Goal: Information Seeking & Learning: Learn about a topic

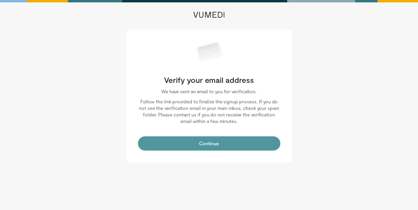
click at [218, 141] on button "Continue" at bounding box center [209, 143] width 142 height 14
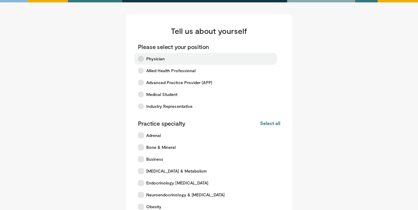
click at [157, 61] on span "Physician" at bounding box center [155, 59] width 19 height 6
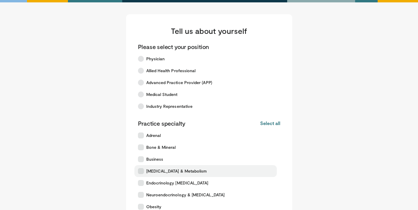
click at [165, 172] on span "[MEDICAL_DATA] & Metabolism" at bounding box center [176, 171] width 61 height 6
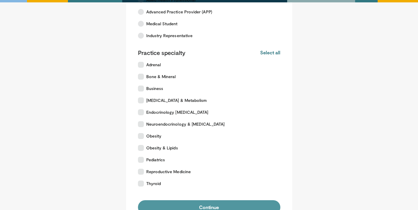
scroll to position [98, 0]
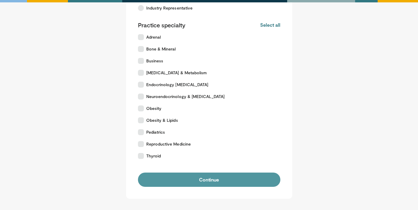
click at [197, 178] on button "Continue" at bounding box center [209, 179] width 142 height 14
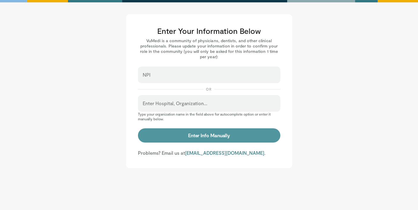
click at [214, 139] on button "Enter Info Manually" at bounding box center [209, 135] width 142 height 14
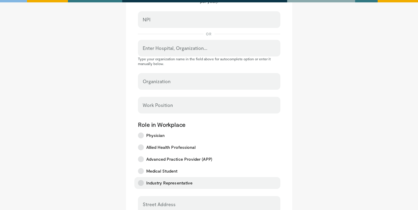
scroll to position [96, 0]
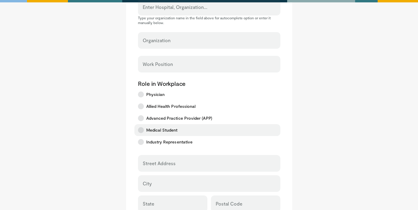
click at [159, 130] on span "Medical Student" at bounding box center [161, 130] width 31 height 6
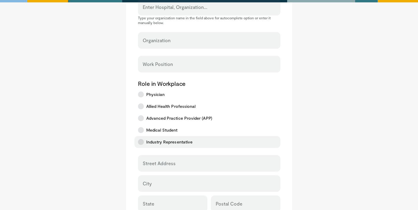
click at [171, 143] on span "Industry Representative" at bounding box center [169, 142] width 47 height 6
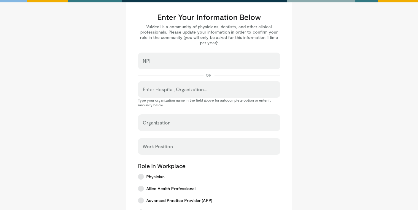
scroll to position [24, 0]
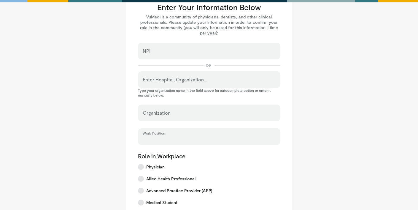
click at [177, 136] on input "Work Position" at bounding box center [209, 139] width 133 height 7
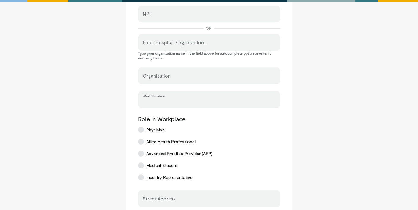
scroll to position [85, 0]
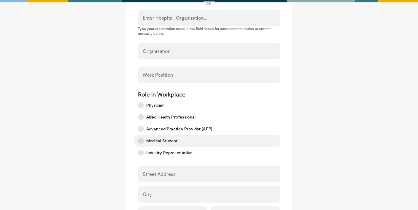
click at [142, 139] on icon at bounding box center [141, 141] width 6 height 6
click at [170, 171] on label "Street Address" at bounding box center [159, 174] width 33 height 12
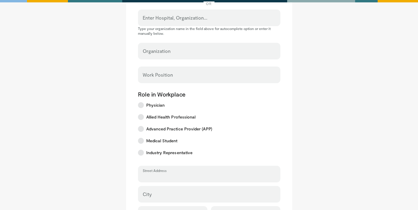
click at [170, 173] on input "Street Address" at bounding box center [209, 176] width 133 height 7
type input "**********"
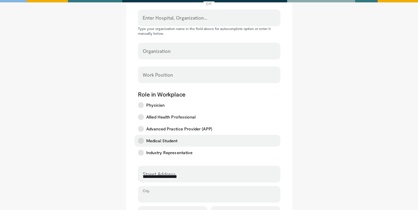
type input "*******"
type input "**"
type input "*****"
type input "**********"
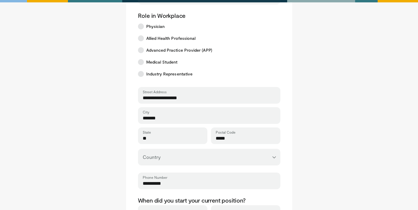
scroll to position [252, 0]
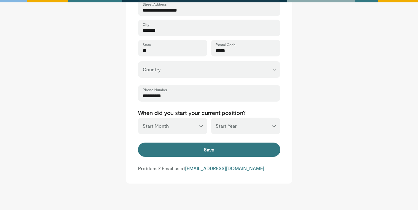
click at [193, 128] on select "*** ******* ******** ***** ***** *** **** **** ****** ********* ******* *******…" at bounding box center [172, 125] width 69 height 17
select select "*"
click at [138, 117] on select "*** ******* ******** ***** ***** *** **** **** ****** ********* ******* *******…" at bounding box center [172, 125] width 69 height 17
click at [227, 132] on select "*** **** **** **** **** **** **** **** **** **** **** **** **** **** **** **** …" at bounding box center [245, 125] width 69 height 17
select select "****"
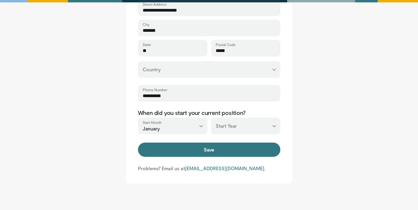
click at [211, 117] on select "*** **** **** **** **** **** **** **** **** **** **** **** **** **** **** **** …" at bounding box center [245, 125] width 69 height 17
click at [207, 152] on button "Save" at bounding box center [209, 149] width 142 height 14
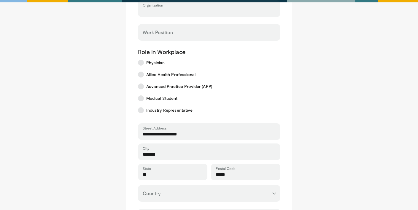
scroll to position [68, 0]
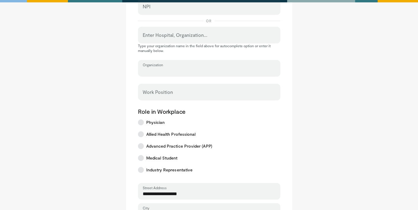
click at [166, 71] on input "Organization" at bounding box center [209, 71] width 133 height 7
click at [163, 71] on input "Organization" at bounding box center [209, 71] width 133 height 7
type input "**********"
click at [154, 95] on input "Work Position" at bounding box center [209, 94] width 133 height 7
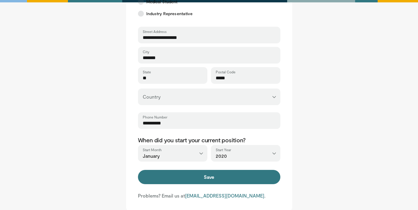
scroll to position [284, 0]
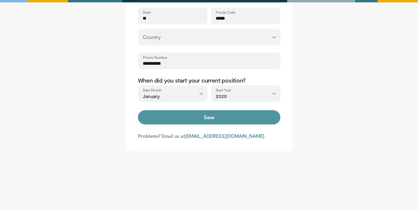
type input "********"
click at [209, 122] on button "Save" at bounding box center [209, 117] width 142 height 14
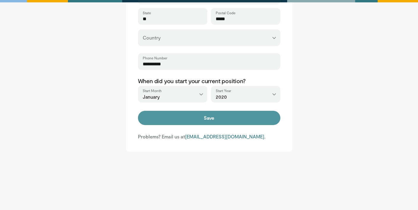
scroll to position [265, 0]
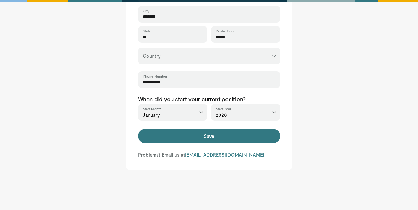
click at [184, 52] on select "**********" at bounding box center [209, 55] width 142 height 17
select select "**"
click at [138, 47] on select "**********" at bounding box center [209, 55] width 142 height 17
click at [173, 128] on form "**********" at bounding box center [209, 3] width 142 height 281
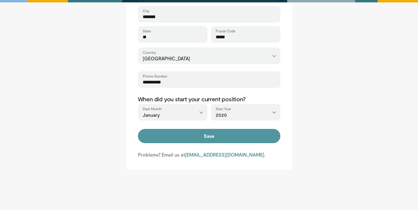
click at [174, 134] on button "Save" at bounding box center [209, 136] width 142 height 14
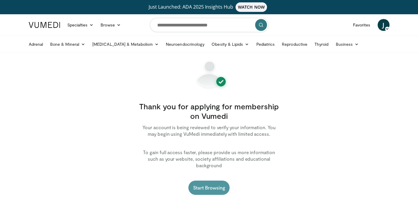
click at [213, 181] on link "Start Browsing" at bounding box center [209, 187] width 42 height 14
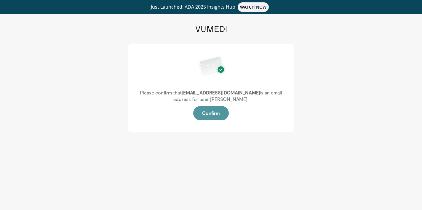
click at [211, 113] on button "Confirm" at bounding box center [211, 113] width 36 height 14
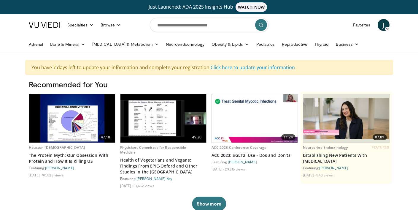
click at [114, 37] on ul "Adrenal Bone & Mineral [MEDICAL_DATA] [MEDICAL_DATA] [MEDICAL_DATA] & Metabolis…" at bounding box center [209, 44] width 368 height 17
click at [114, 42] on link "[MEDICAL_DATA] & Metabolism" at bounding box center [126, 44] width 74 height 12
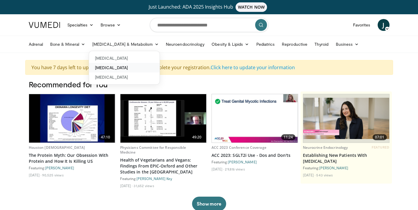
click at [115, 64] on link "[MEDICAL_DATA]" at bounding box center [124, 67] width 71 height 9
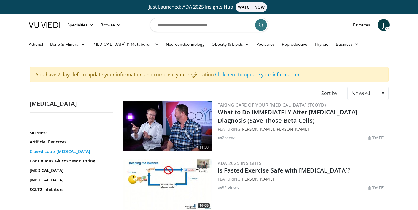
click at [63, 153] on link "Closed Loop [MEDICAL_DATA]" at bounding box center [70, 151] width 80 height 6
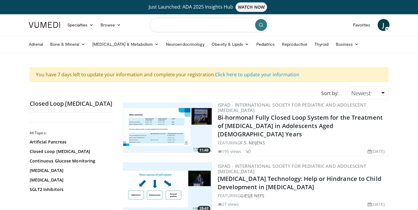
click at [177, 26] on input "Search topics, interventions" at bounding box center [209, 25] width 119 height 14
type input "*********"
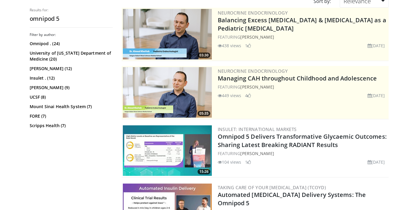
scroll to position [101, 0]
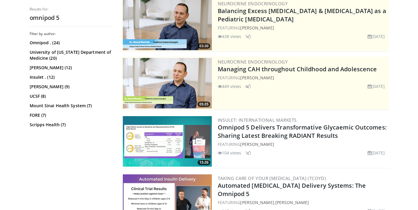
click at [172, 143] on img at bounding box center [167, 141] width 89 height 50
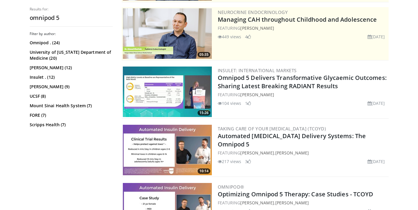
scroll to position [158, 0]
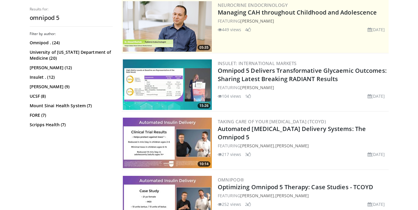
click at [173, 145] on img at bounding box center [167, 142] width 89 height 50
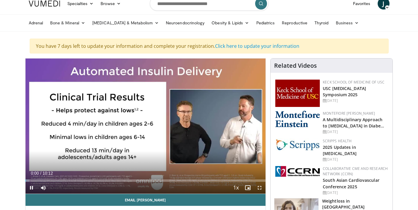
scroll to position [104, 0]
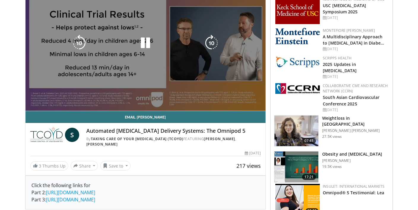
click at [133, 74] on div "10 seconds Tap to unmute" at bounding box center [146, 43] width 240 height 135
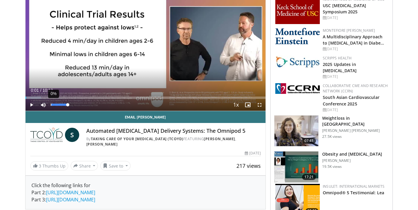
click at [50, 104] on div "0%" at bounding box center [59, 105] width 21 height 12
drag, startPoint x: 68, startPoint y: 104, endPoint x: 53, endPoint y: 105, distance: 14.9
click at [53, 105] on div "Volume Level" at bounding box center [52, 105] width 3 height 2
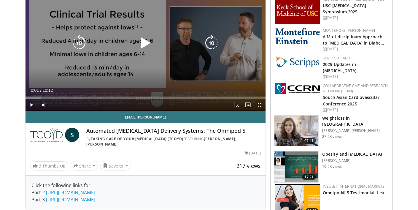
click at [69, 54] on div "10 seconds Tap to unmute" at bounding box center [146, 43] width 240 height 135
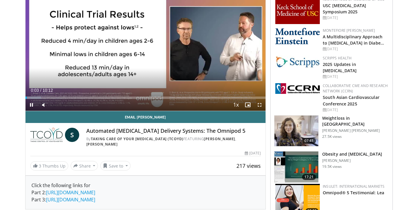
click at [56, 105] on div "Current Time 0:03 / Duration 10:12 Pause Skip Backward Skip Forward Mute 28% Lo…" at bounding box center [146, 105] width 240 height 12
click at [42, 104] on span "Video Player" at bounding box center [43, 105] width 12 height 12
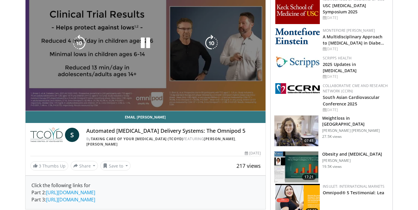
click at [42, 104] on span "Video Player" at bounding box center [43, 105] width 12 height 12
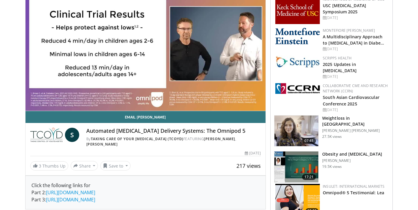
click at [51, 104] on video-js "**********" at bounding box center [146, 43] width 240 height 135
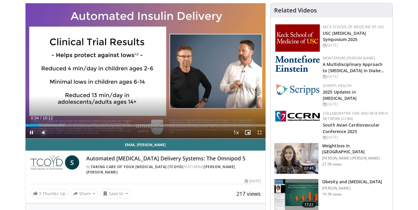
scroll to position [47, 0]
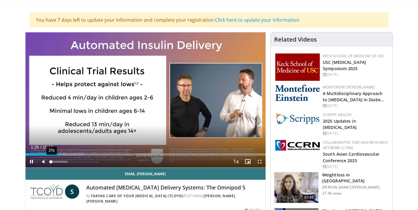
click at [51, 160] on video-js "**********" at bounding box center [146, 99] width 240 height 135
click at [55, 161] on div "Volume Level" at bounding box center [53, 161] width 4 height 2
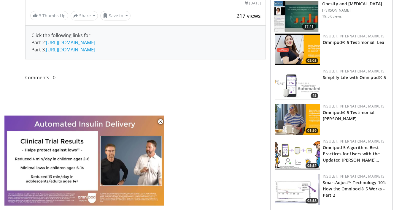
scroll to position [65, 0]
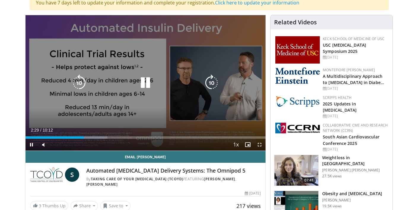
click at [232, 27] on div "10 seconds Tap to unmute" at bounding box center [146, 82] width 240 height 135
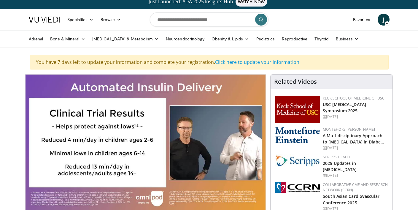
scroll to position [0, 0]
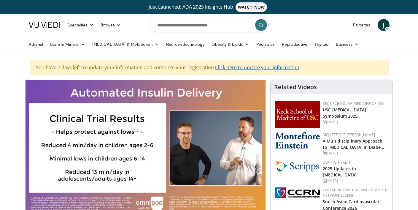
click at [268, 67] on link "Click here to update your information" at bounding box center [257, 67] width 84 height 7
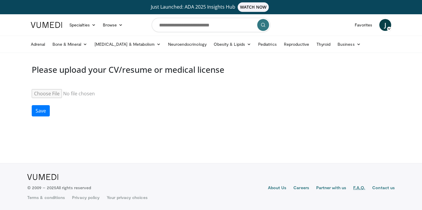
click at [357, 187] on link "F.A.Q." at bounding box center [360, 187] width 12 height 7
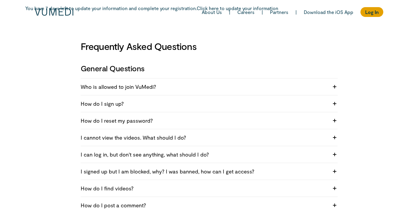
click at [215, 87] on h4 "Who is allowed to join VuMedi?" at bounding box center [205, 86] width 248 height 7
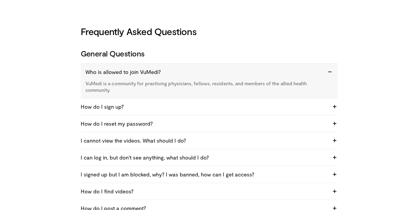
scroll to position [15, 0]
click at [186, 137] on h4 "I cannot view the videos. What should I do?" at bounding box center [205, 140] width 248 height 7
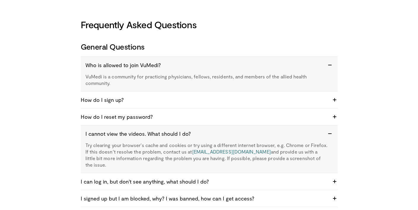
scroll to position [22, 0]
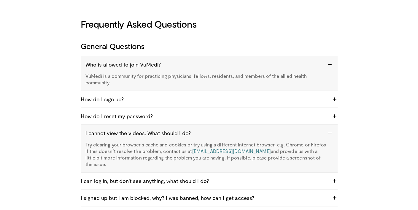
click at [197, 177] on h4 "I can log in, but don't see anything, what should I do?" at bounding box center [205, 180] width 248 height 7
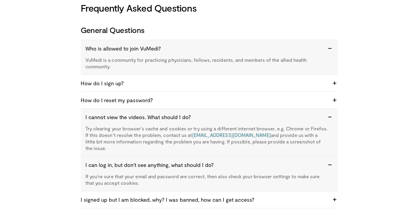
scroll to position [49, 0]
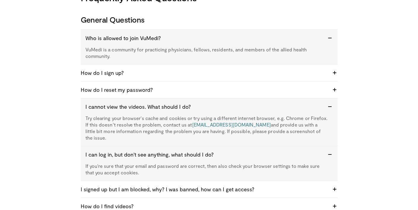
click at [199, 185] on h4 "I signed up but I am blocked, why? I was banned, how can I get access?" at bounding box center [205, 188] width 248 height 7
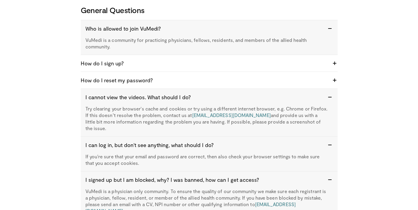
scroll to position [126, 0]
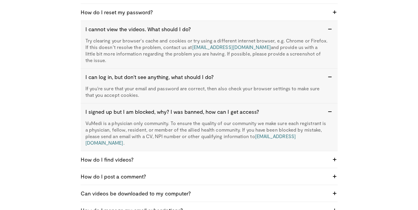
click at [190, 156] on h4 "How do I find videos?" at bounding box center [205, 159] width 248 height 7
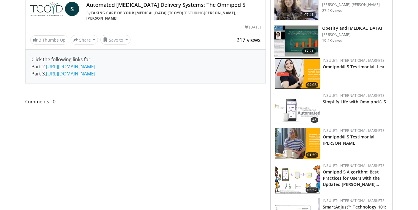
scroll to position [230, 0]
click at [302, 178] on img at bounding box center [297, 178] width 44 height 31
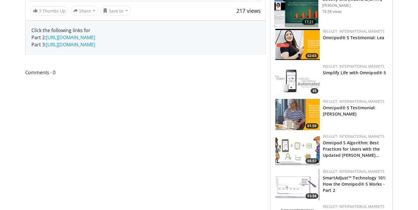
scroll to position [259, 0]
click at [293, 188] on img at bounding box center [297, 183] width 44 height 31
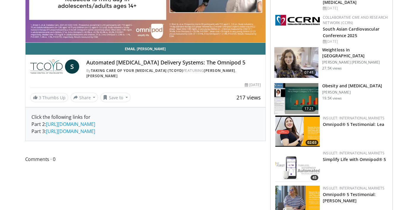
scroll to position [0, 0]
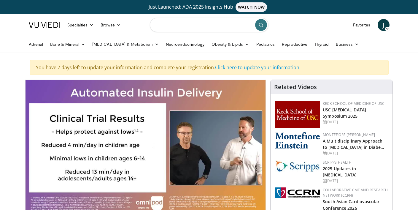
click at [178, 25] on input "Search topics, interventions" at bounding box center [209, 25] width 119 height 14
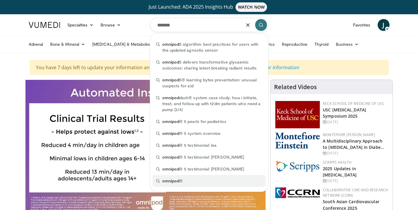
click at [178, 180] on span "omnipod" at bounding box center [170, 180] width 17 height 5
type input "********"
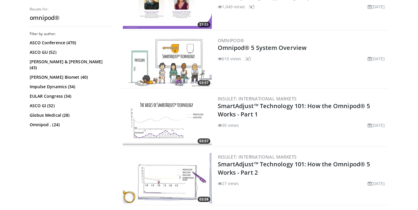
scroll to position [530, 0]
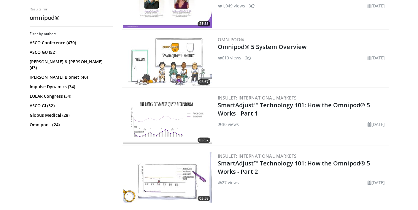
click at [179, 165] on img at bounding box center [167, 177] width 89 height 50
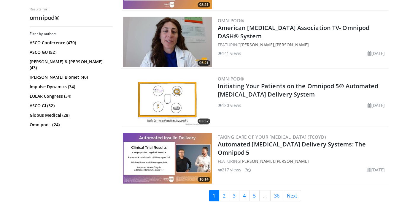
scroll to position [1418, 0]
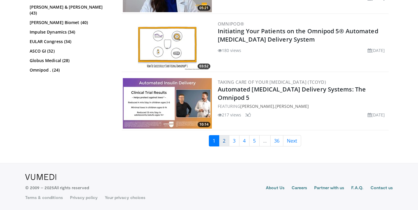
click at [222, 144] on link "2" at bounding box center [224, 140] width 10 height 11
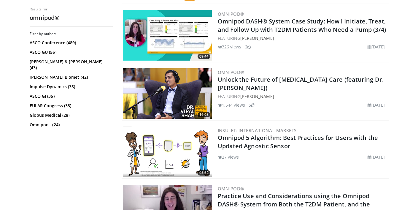
scroll to position [277, 0]
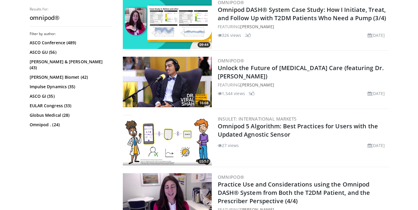
click at [279, 154] on div "Insulet: International Markets Omnipod 5 Algorithm: Best Practices for Users wi…" at bounding box center [303, 140] width 170 height 50
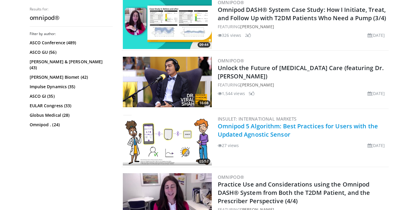
click at [263, 135] on link "Omnipod 5 Algorithm: Best Practices for Users with the Updated Agnostic Sensor" at bounding box center [298, 130] width 160 height 16
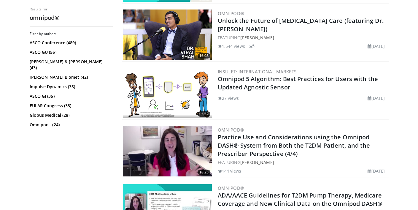
scroll to position [330, 0]
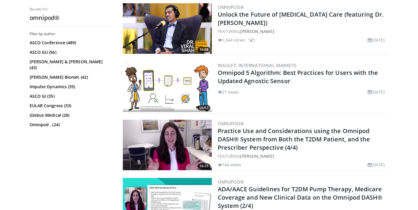
drag, startPoint x: 175, startPoint y: 125, endPoint x: 273, endPoint y: 1, distance: 157.8
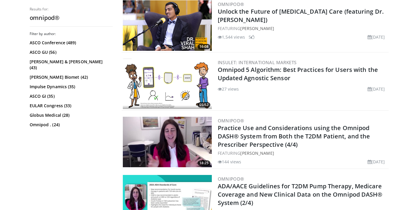
scroll to position [334, 0]
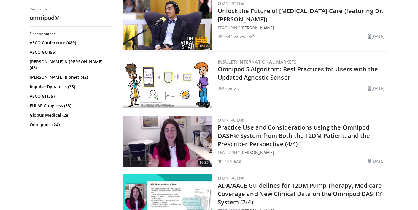
click at [146, 81] on img at bounding box center [167, 83] width 89 height 50
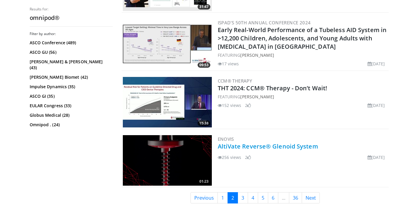
scroll to position [1362, 0]
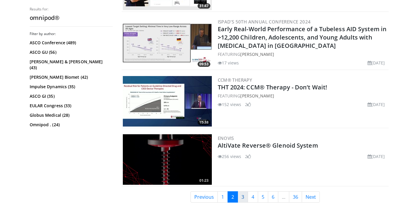
click at [245, 197] on link "3" at bounding box center [243, 196] width 10 height 11
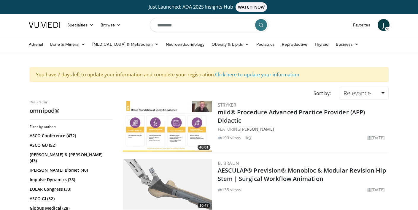
click at [190, 27] on input "********" at bounding box center [209, 25] width 119 height 14
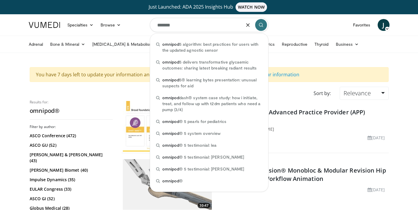
type input "*******"
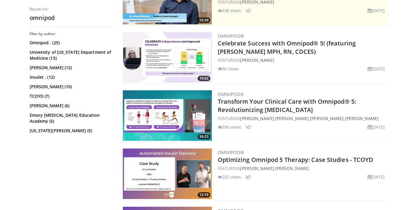
scroll to position [60, 0]
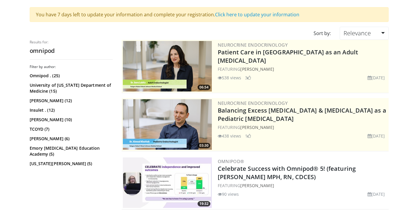
click at [169, 57] on img at bounding box center [167, 66] width 89 height 50
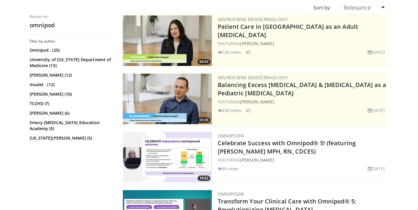
scroll to position [100, 0]
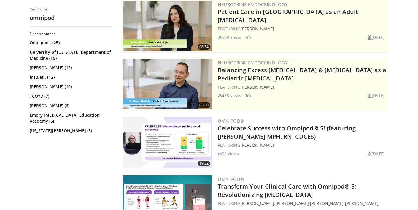
click at [184, 148] on img at bounding box center [167, 142] width 89 height 50
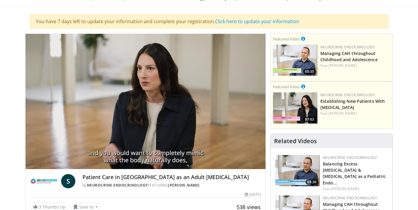
scroll to position [50, 0]
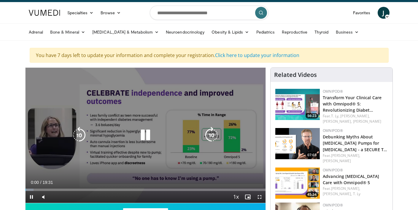
scroll to position [19, 0]
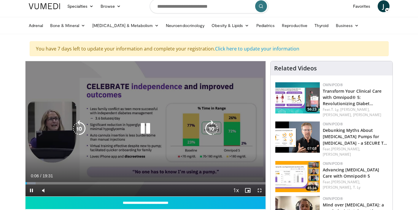
click at [114, 108] on div "10 seconds Tap to unmute" at bounding box center [146, 128] width 240 height 135
click at [114, 103] on div "10 seconds Tap to unmute" at bounding box center [146, 128] width 240 height 135
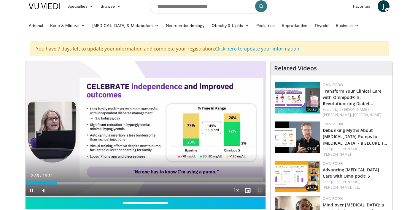
click at [259, 189] on span "Video Player" at bounding box center [260, 190] width 12 height 12
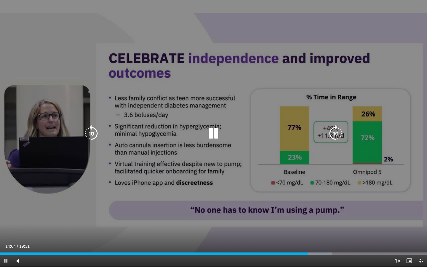
click at [170, 26] on div "10 seconds Tap to unmute" at bounding box center [213, 133] width 427 height 267
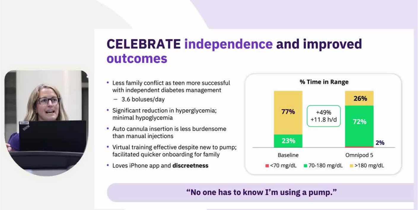
scroll to position [0, 0]
